Goal: Task Accomplishment & Management: Manage account settings

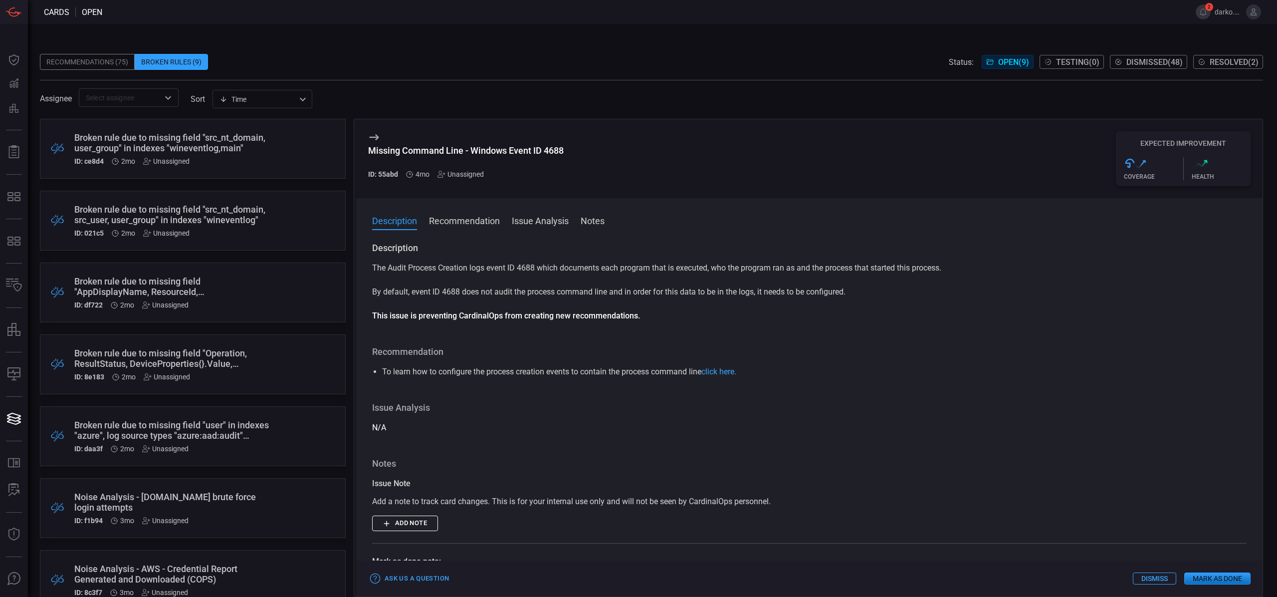
scroll to position [169, 0]
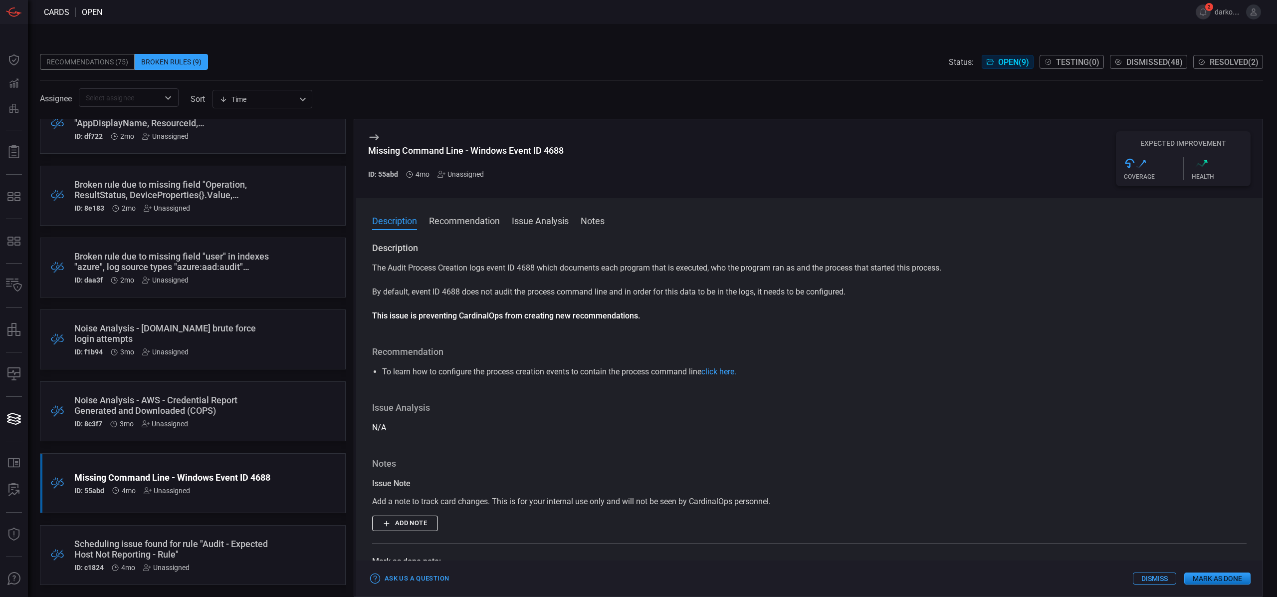
click at [526, 273] on p "The Audit Process Creation logs event ID 4688 which documents each program that…" at bounding box center [809, 268] width 874 height 12
click at [528, 267] on p "The Audit Process Creation logs event ID 4688 which documents each program that…" at bounding box center [809, 268] width 874 height 12
copy p "4688"
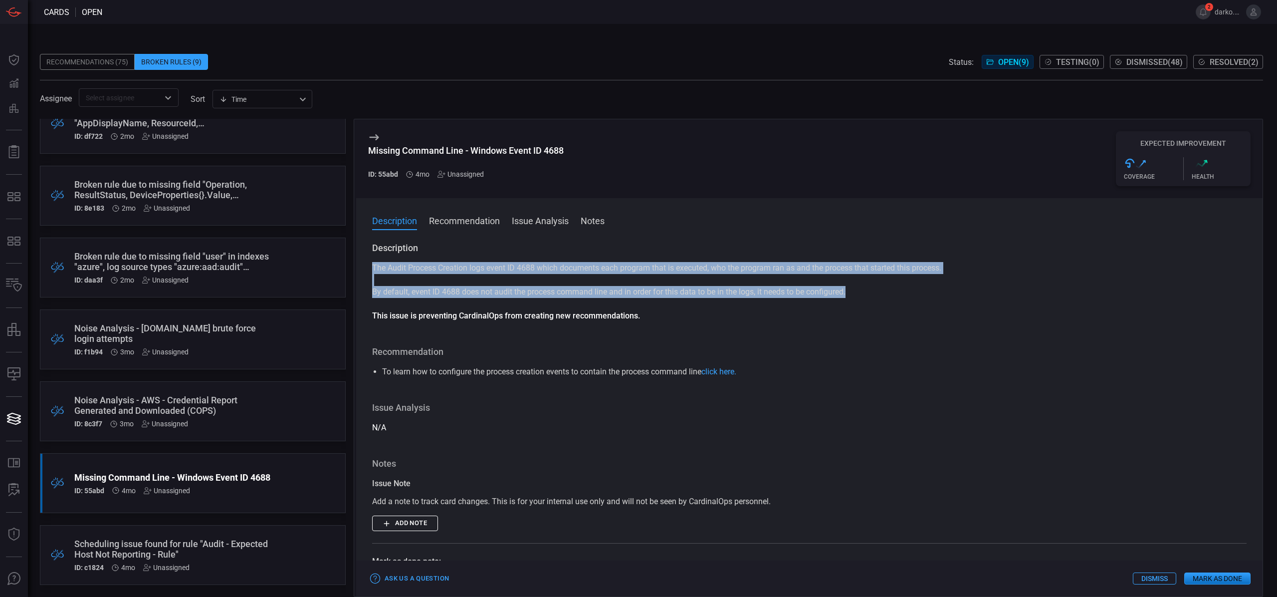
drag, startPoint x: 824, startPoint y: 289, endPoint x: 367, endPoint y: 270, distance: 457.7
click at [370, 270] on div "Description The Audit Process Creation logs event ID 4688 which documents each …" at bounding box center [809, 417] width 906 height 351
copy div "The Audit Process Creation logs event ID 4688 which documents each program that…"
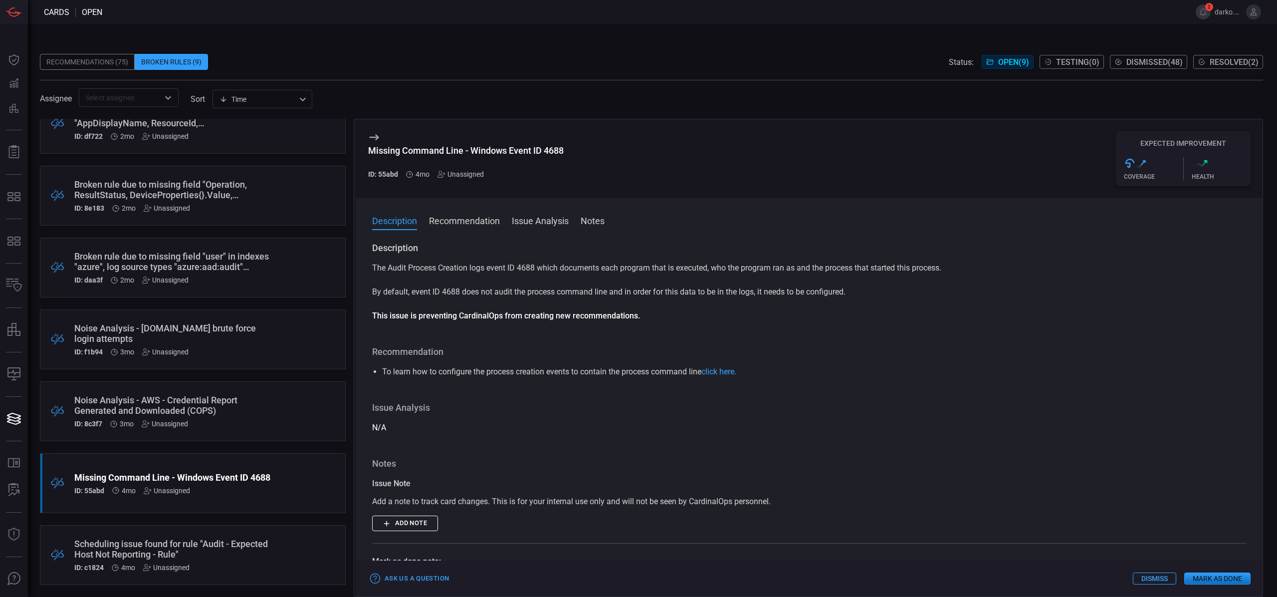
drag, startPoint x: 740, startPoint y: 308, endPoint x: 709, endPoint y: 320, distance: 33.2
click at [740, 308] on div "The Audit Process Creation logs event ID 4688 which documents each program that…" at bounding box center [809, 292] width 874 height 60
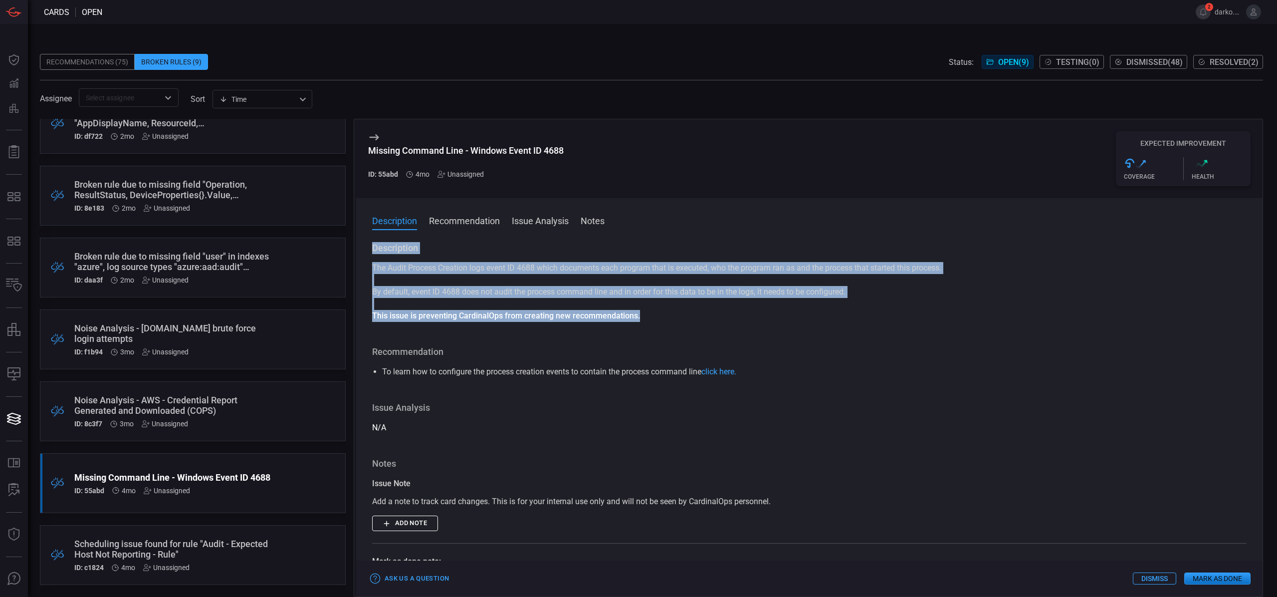
drag, startPoint x: 657, startPoint y: 319, endPoint x: 373, endPoint y: 247, distance: 293.7
click at [373, 247] on div "Description The Audit Process Creation logs event ID 4688 which documents each …" at bounding box center [809, 282] width 874 height 80
copy div "Description The Audit Process Creation logs event ID 4688 which documents each …"
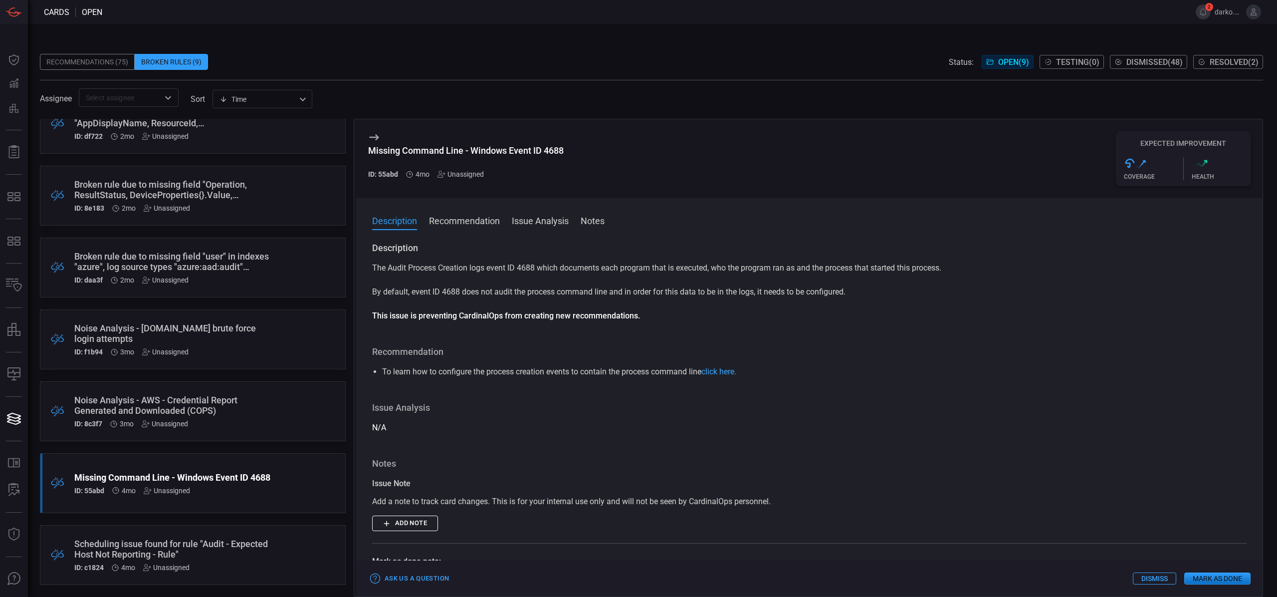
click at [938, 356] on h3 "Recommendation" at bounding box center [809, 352] width 874 height 12
click at [464, 179] on div "Missing Command Line - Windows Event ID 4688 ID: 55abd 4mo Unassigned" at bounding box center [466, 158] width 196 height 55
click at [462, 175] on div "Unassigned" at bounding box center [460, 174] width 46 height 8
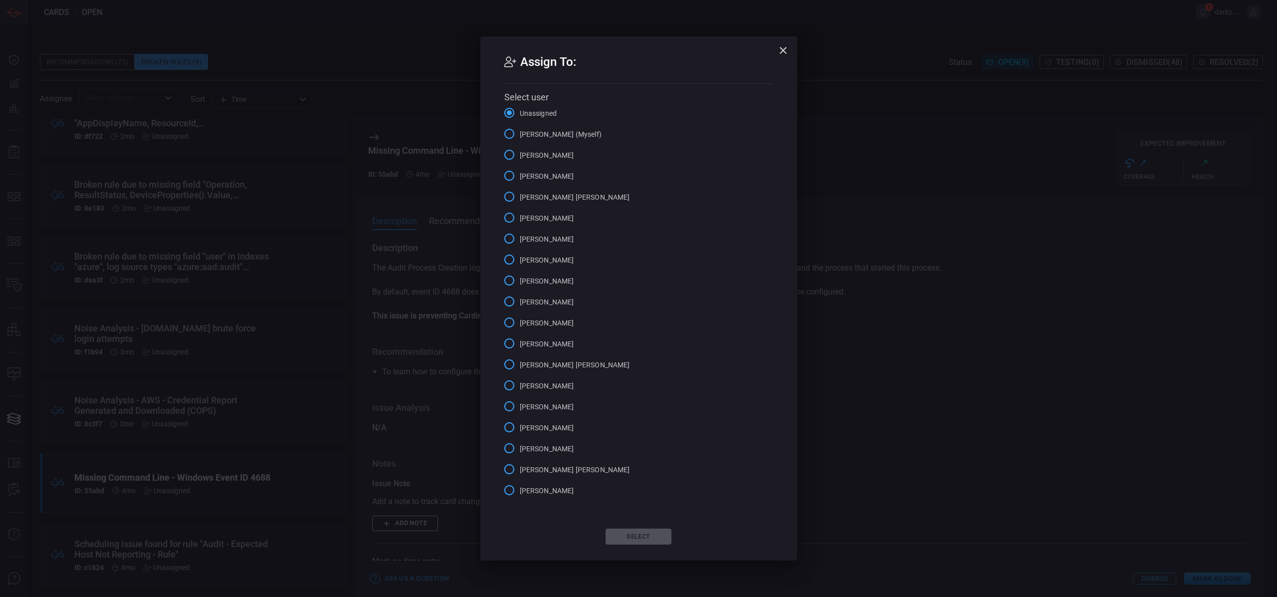
click at [573, 134] on span "[PERSON_NAME] (Myself)" at bounding box center [561, 134] width 82 height 10
click at [520, 134] on input "[PERSON_NAME] (Myself)" at bounding box center [509, 133] width 21 height 21
click at [644, 539] on button "Select" at bounding box center [638, 536] width 66 height 16
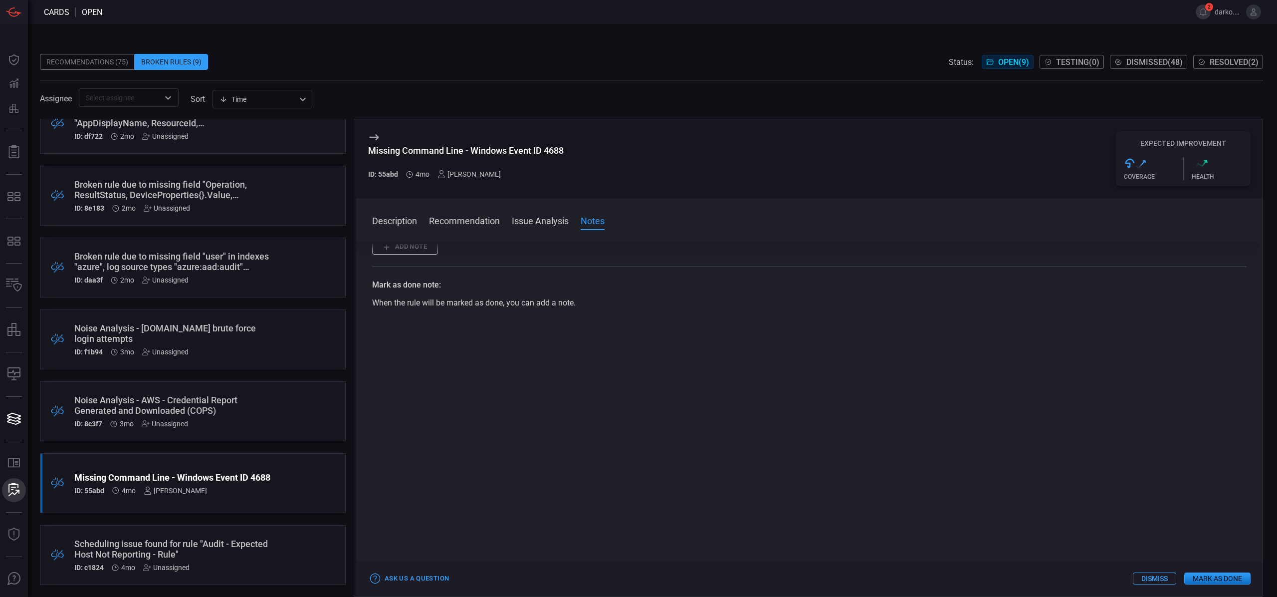
scroll to position [159, 0]
